Goal: Find specific page/section: Find specific page/section

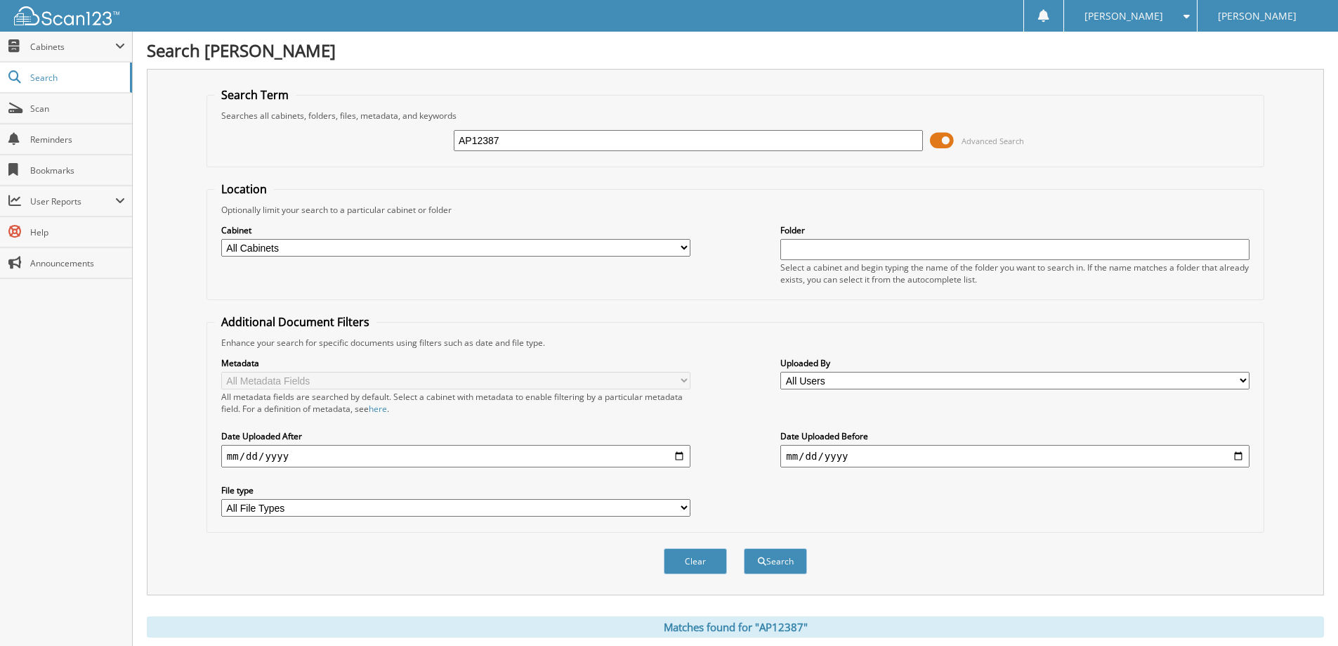
click at [535, 136] on input "AP12387" at bounding box center [688, 140] width 469 height 21
type input "t62570"
click at [774, 563] on button "Search" at bounding box center [775, 561] width 63 height 26
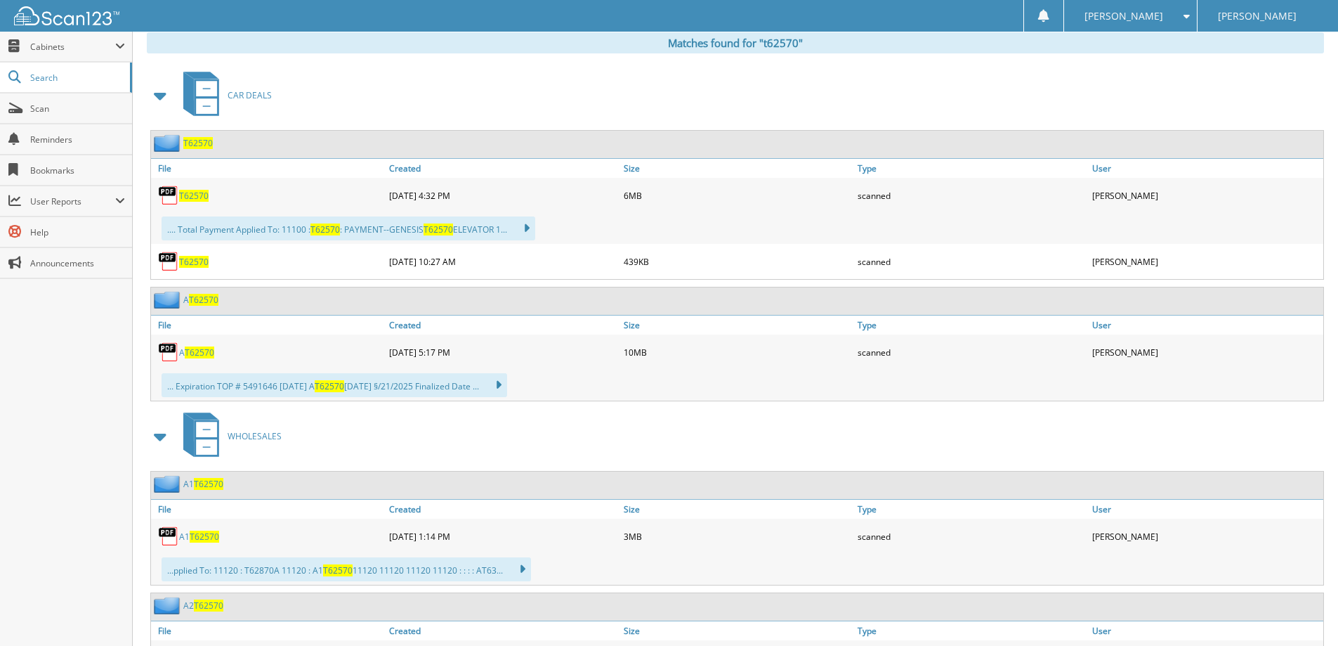
scroll to position [562, 0]
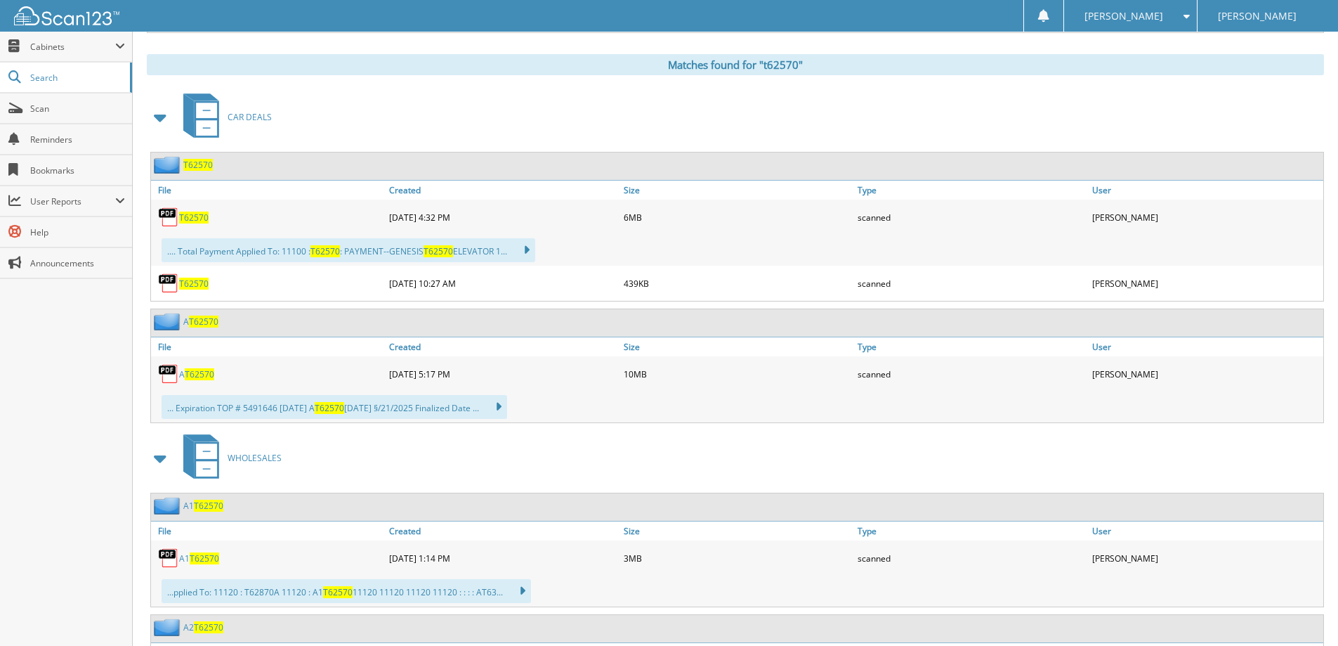
click at [188, 215] on span "T62570" at bounding box center [194, 217] width 30 height 12
